Goal: Task Accomplishment & Management: Use online tool/utility

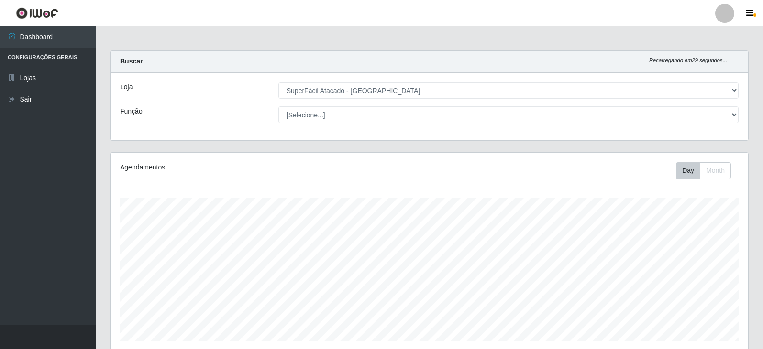
select select "504"
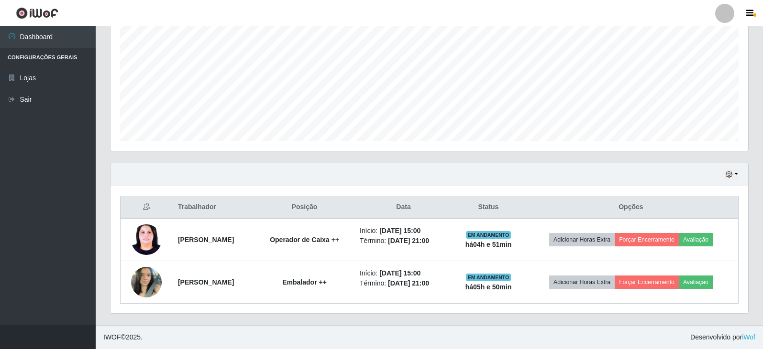
scroll to position [198, 637]
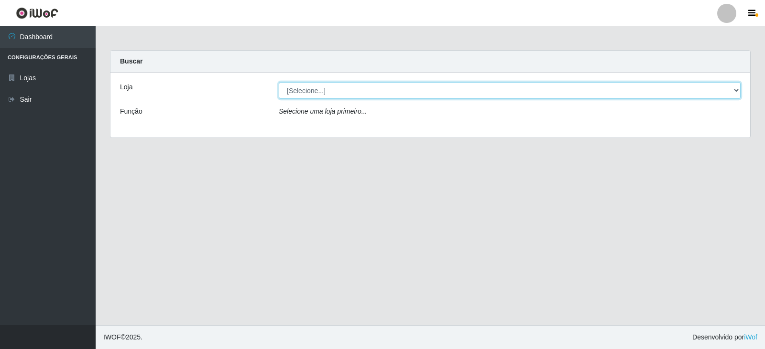
click at [732, 88] on select "[Selecione...] SuperFácil Atacado - [GEOGRAPHIC_DATA]" at bounding box center [510, 90] width 462 height 17
select select "504"
click at [279, 82] on select "[Selecione...] SuperFácil Atacado - [GEOGRAPHIC_DATA]" at bounding box center [510, 90] width 462 height 17
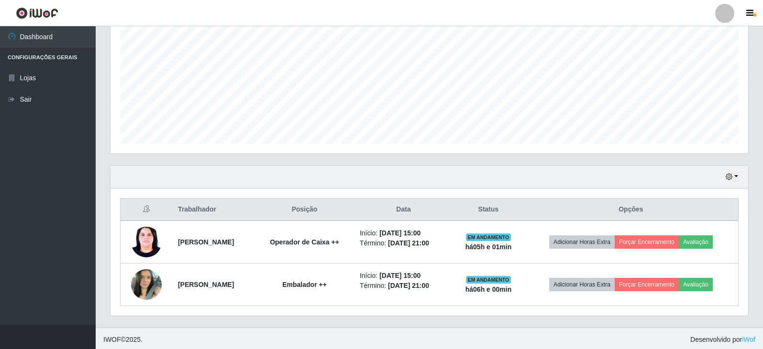
scroll to position [200, 0]
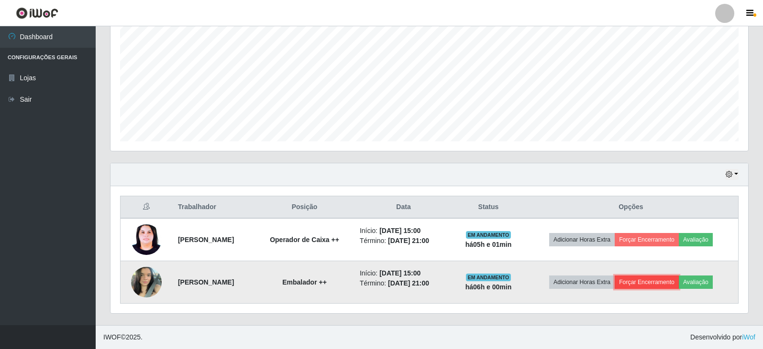
click at [678, 284] on button "Forçar Encerramento" at bounding box center [646, 282] width 64 height 13
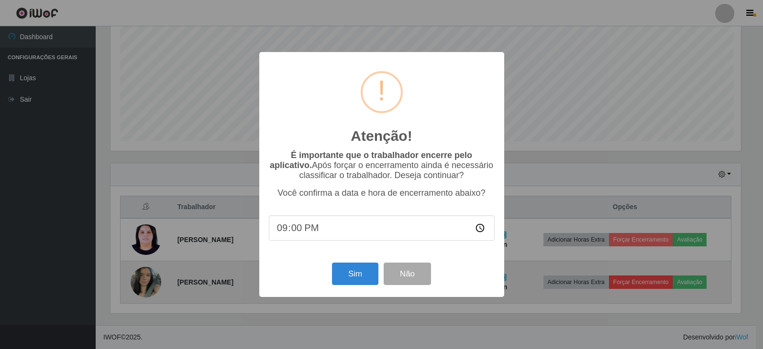
scroll to position [198, 632]
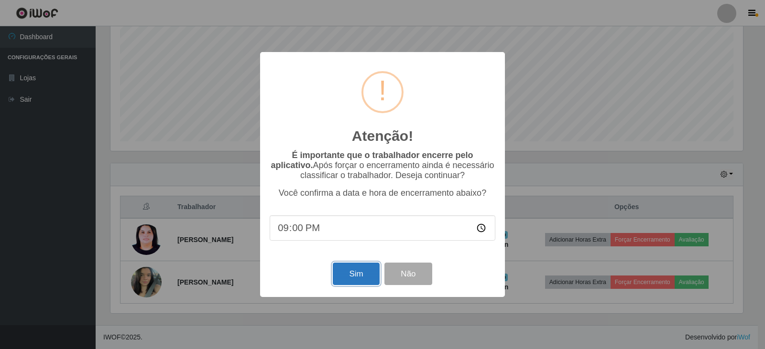
click at [349, 281] on button "Sim" at bounding box center [356, 274] width 46 height 22
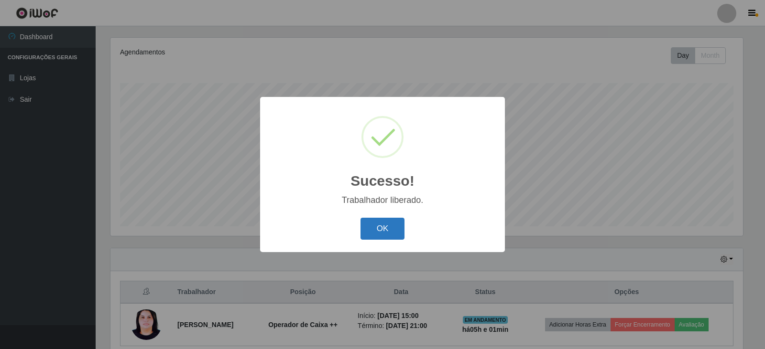
click at [376, 222] on button "OK" at bounding box center [382, 229] width 44 height 22
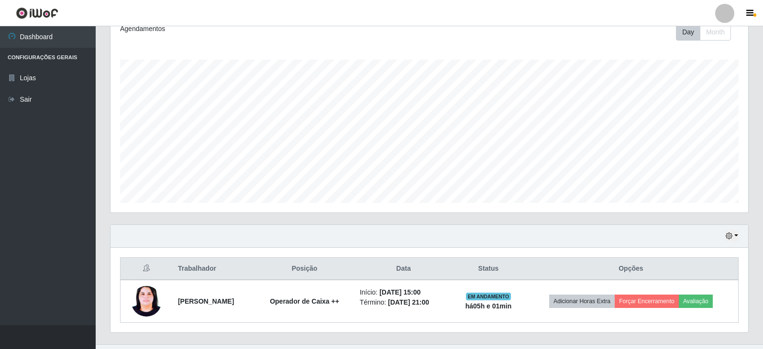
scroll to position [158, 0]
